Goal: Information Seeking & Learning: Learn about a topic

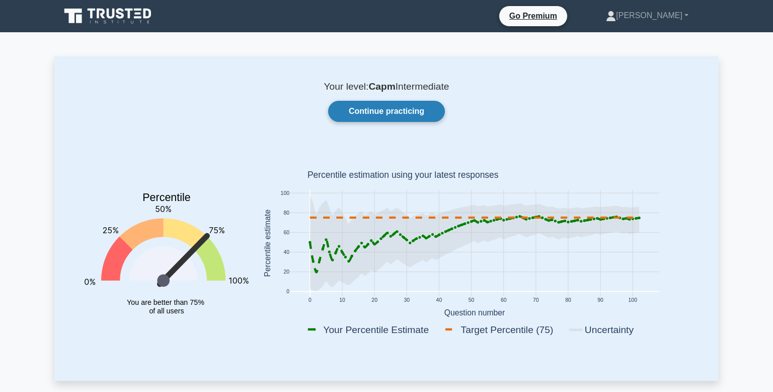
click at [381, 117] on link "Continue practicing" at bounding box center [386, 111] width 117 height 21
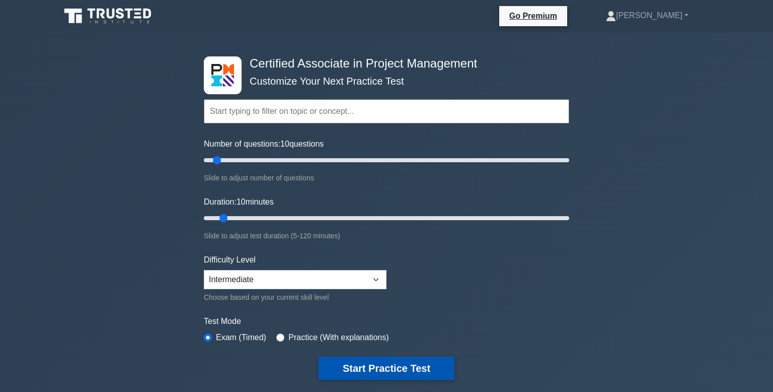
click at [402, 372] on button "Start Practice Test" at bounding box center [387, 367] width 136 height 23
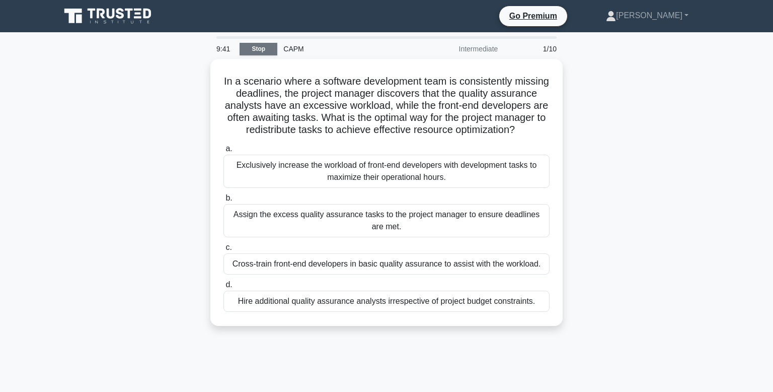
click at [267, 46] on link "Stop" at bounding box center [259, 49] width 38 height 13
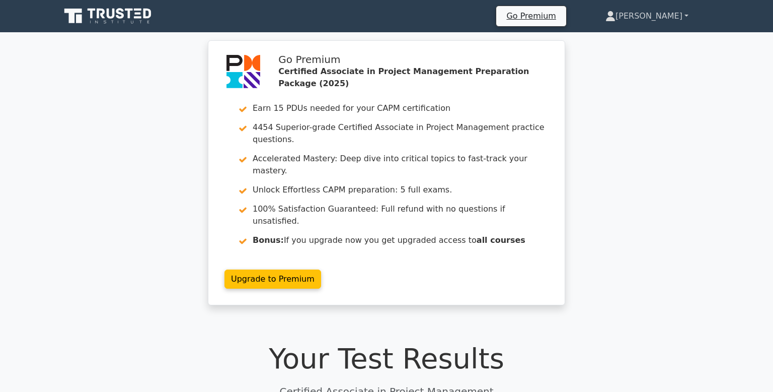
click at [656, 16] on link "[PERSON_NAME]" at bounding box center [646, 16] width 131 height 20
click at [647, 35] on link "Profile" at bounding box center [622, 40] width 80 height 16
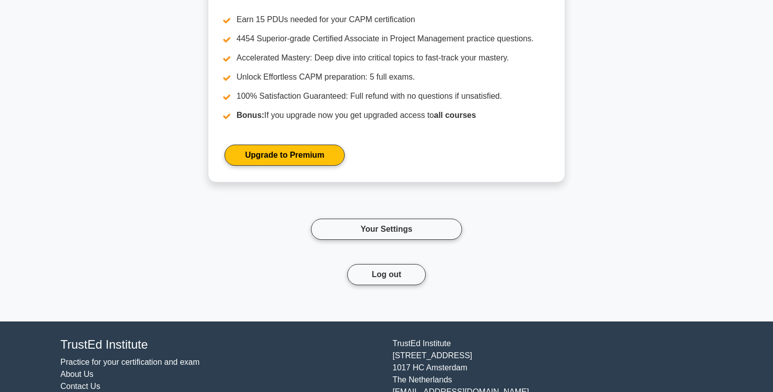
scroll to position [2003, 0]
